Goal: Use online tool/utility: Utilize a website feature to perform a specific function

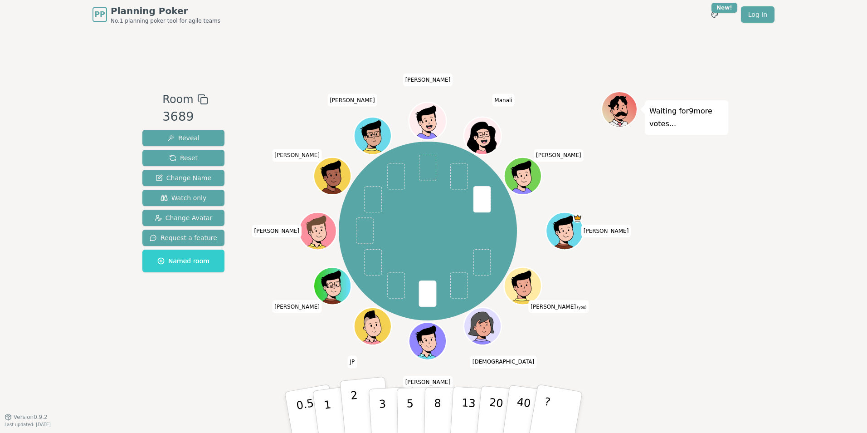
click at [365, 400] on button "2" at bounding box center [366, 412] width 52 height 72
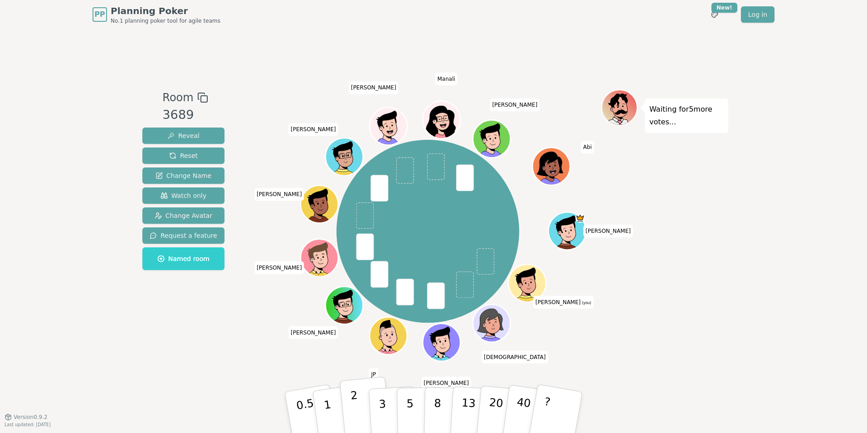
click at [347, 414] on button "2" at bounding box center [366, 412] width 52 height 72
click at [349, 404] on button "2" at bounding box center [366, 412] width 52 height 72
click at [366, 412] on button "2" at bounding box center [366, 412] width 52 height 72
click at [327, 402] on p "1" at bounding box center [329, 413] width 14 height 49
click at [363, 407] on button "2" at bounding box center [366, 412] width 52 height 72
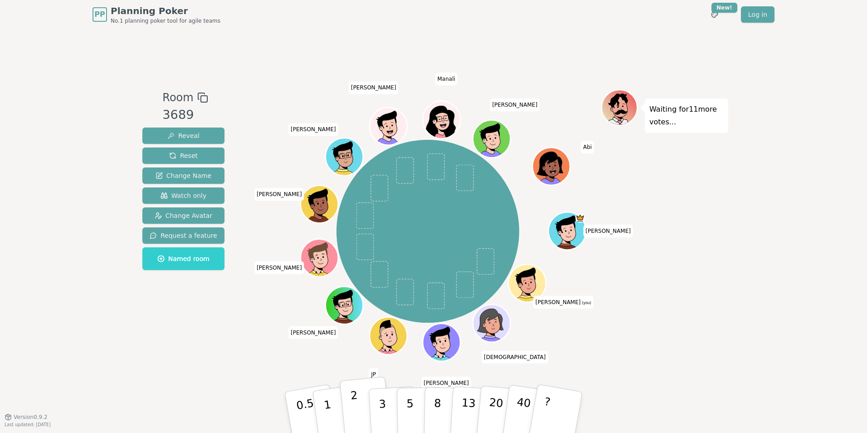
click at [348, 410] on button "2" at bounding box center [366, 412] width 52 height 72
click at [359, 404] on button "2" at bounding box center [366, 412] width 52 height 72
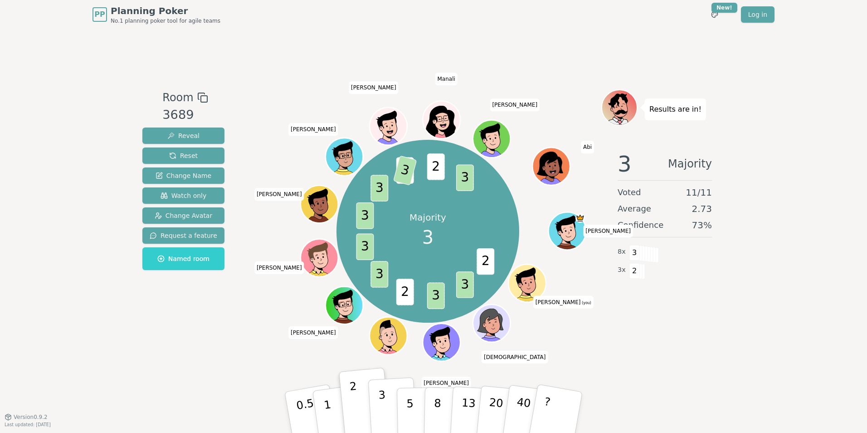
click at [381, 400] on p "3" at bounding box center [383, 412] width 10 height 49
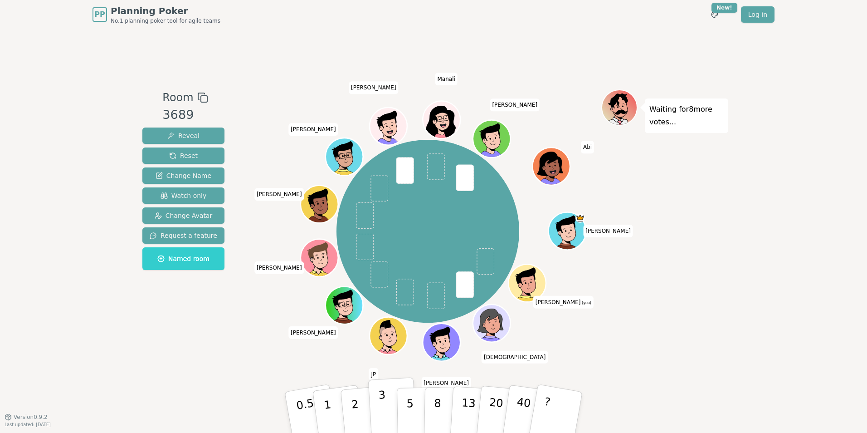
click at [370, 407] on button "3" at bounding box center [392, 412] width 49 height 71
click at [354, 417] on p "2" at bounding box center [356, 413] width 12 height 49
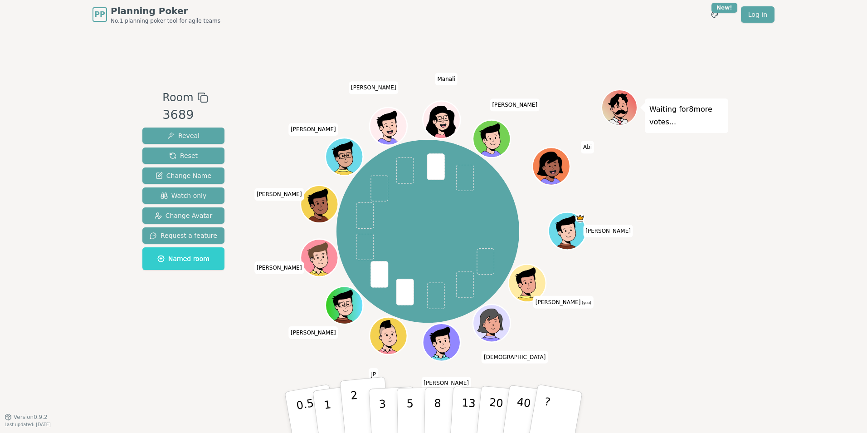
click at [355, 401] on p "2" at bounding box center [356, 413] width 12 height 49
click at [347, 400] on button "2" at bounding box center [366, 412] width 52 height 72
click at [863, 15] on header "PP Planning Poker No.1 planning poker tool for agile teams Toggle theme New! Lo…" at bounding box center [433, 14] width 867 height 29
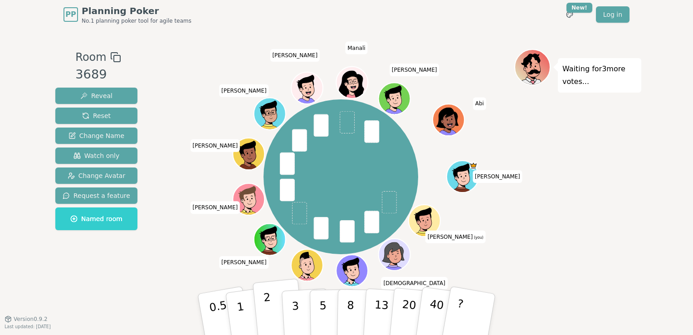
click at [264, 300] on p "2" at bounding box center [269, 315] width 12 height 49
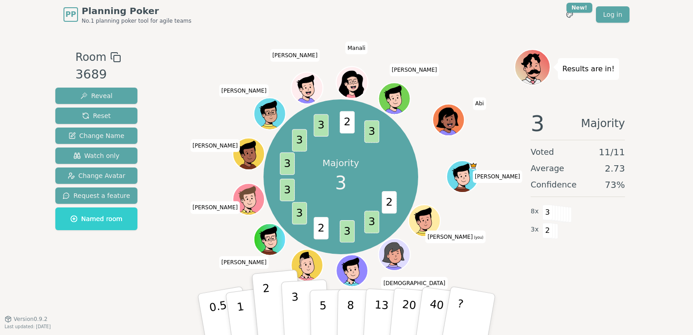
click at [291, 308] on button "3" at bounding box center [305, 314] width 49 height 71
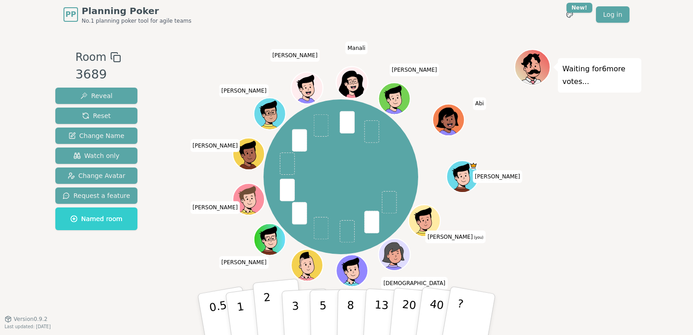
click at [267, 306] on p "2" at bounding box center [269, 315] width 12 height 49
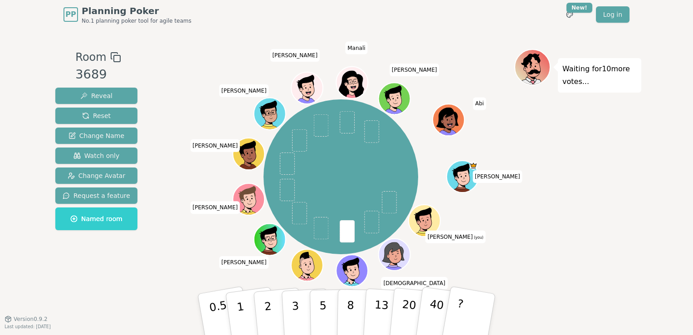
click at [120, 275] on div "Room 3689 Reveal Reset Change Name Watch only Change Avatar Request a feature N…" at bounding box center [96, 173] width 89 height 249
click at [276, 303] on button "2" at bounding box center [279, 314] width 52 height 72
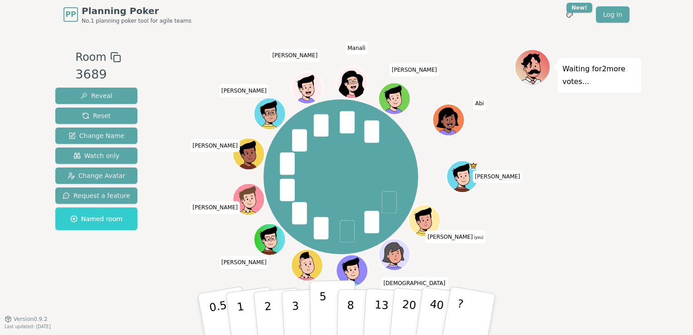
click at [327, 299] on button "5" at bounding box center [333, 314] width 47 height 69
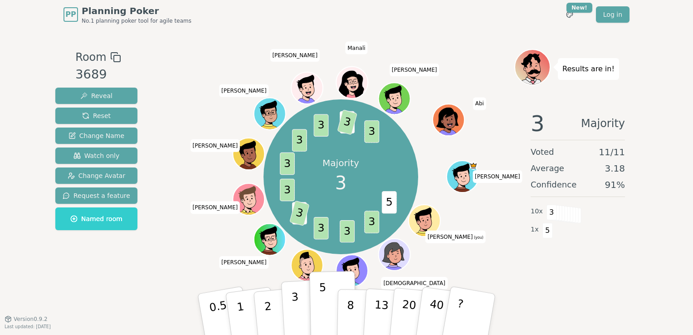
click at [291, 301] on p "3" at bounding box center [296, 314] width 10 height 49
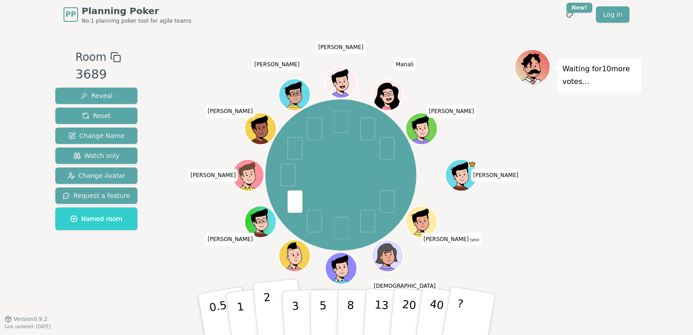
click at [269, 304] on p "2" at bounding box center [269, 315] width 12 height 49
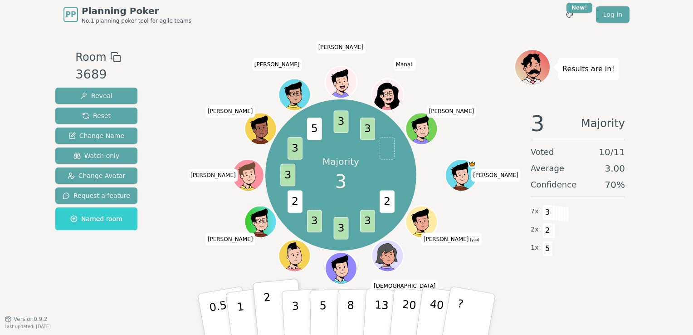
click at [271, 308] on button "2" at bounding box center [279, 314] width 52 height 72
click at [295, 308] on p "3" at bounding box center [296, 314] width 10 height 49
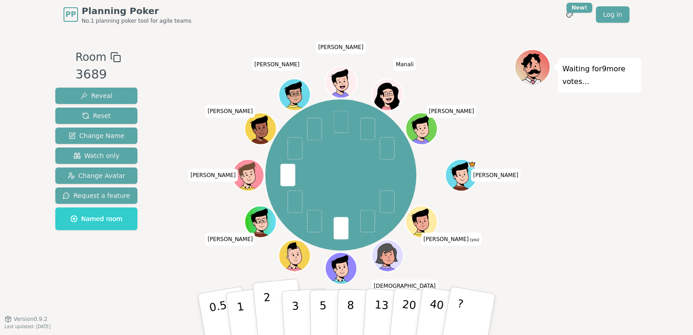
click at [276, 307] on button "2" at bounding box center [279, 314] width 52 height 72
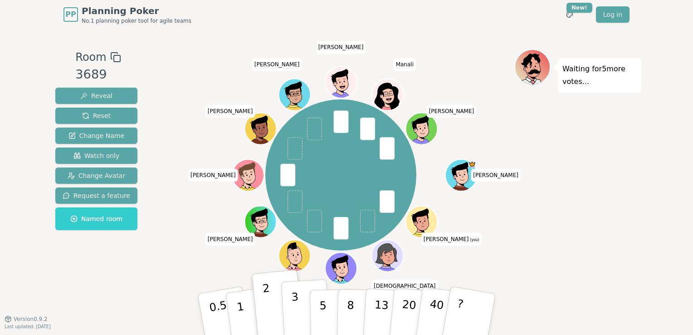
click at [294, 296] on p "3" at bounding box center [296, 314] width 10 height 49
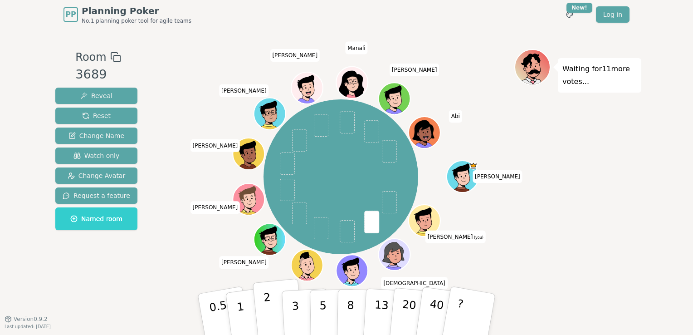
click at [263, 302] on p "2" at bounding box center [269, 315] width 12 height 49
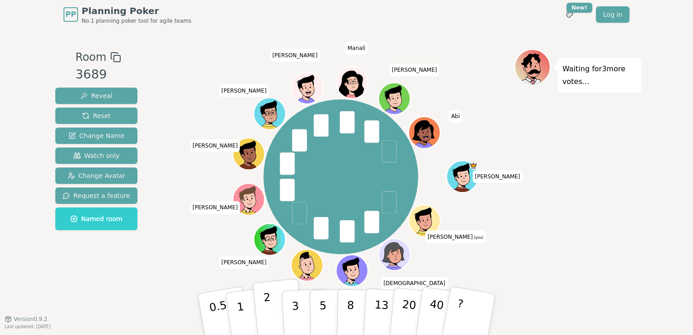
click at [265, 297] on p "2" at bounding box center [269, 315] width 12 height 49
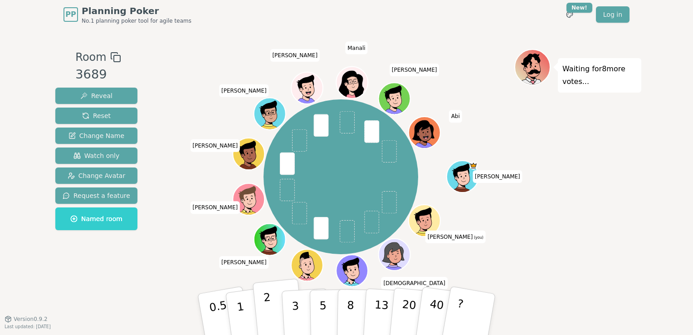
click at [272, 307] on button "2" at bounding box center [279, 314] width 52 height 72
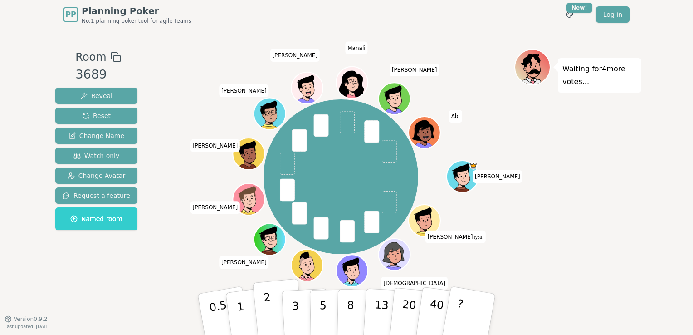
click at [278, 305] on button "2" at bounding box center [279, 314] width 52 height 72
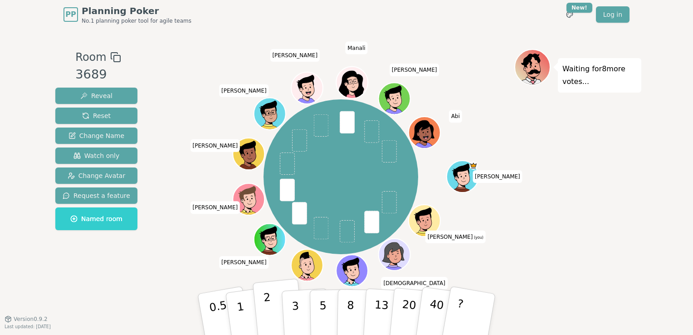
click at [272, 307] on button "2" at bounding box center [279, 314] width 52 height 72
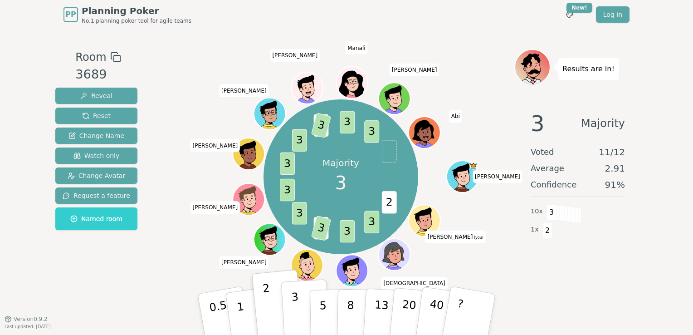
click at [297, 314] on p "3" at bounding box center [296, 314] width 10 height 49
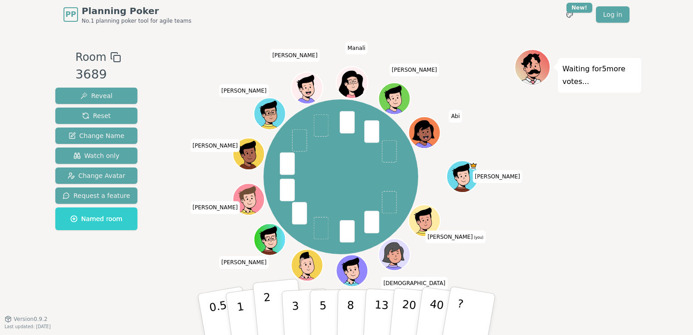
click at [273, 308] on button "2" at bounding box center [279, 314] width 52 height 72
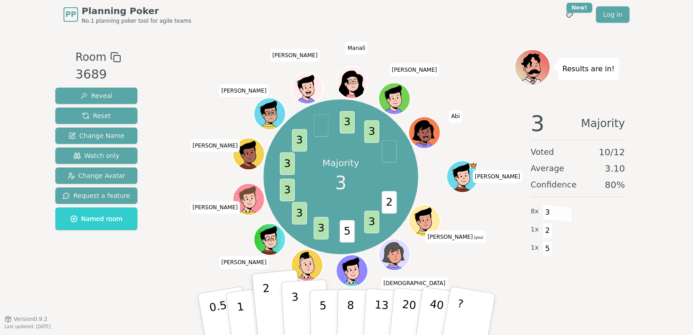
click at [295, 311] on p "3" at bounding box center [296, 314] width 10 height 49
click at [292, 299] on p "3" at bounding box center [296, 314] width 10 height 49
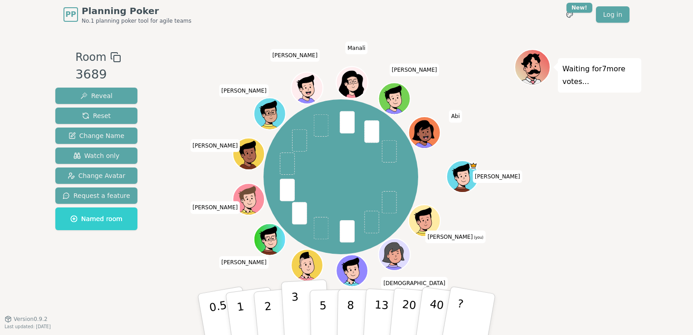
click at [288, 300] on button "3" at bounding box center [305, 314] width 49 height 71
